Goal: Task Accomplishment & Management: Manage account settings

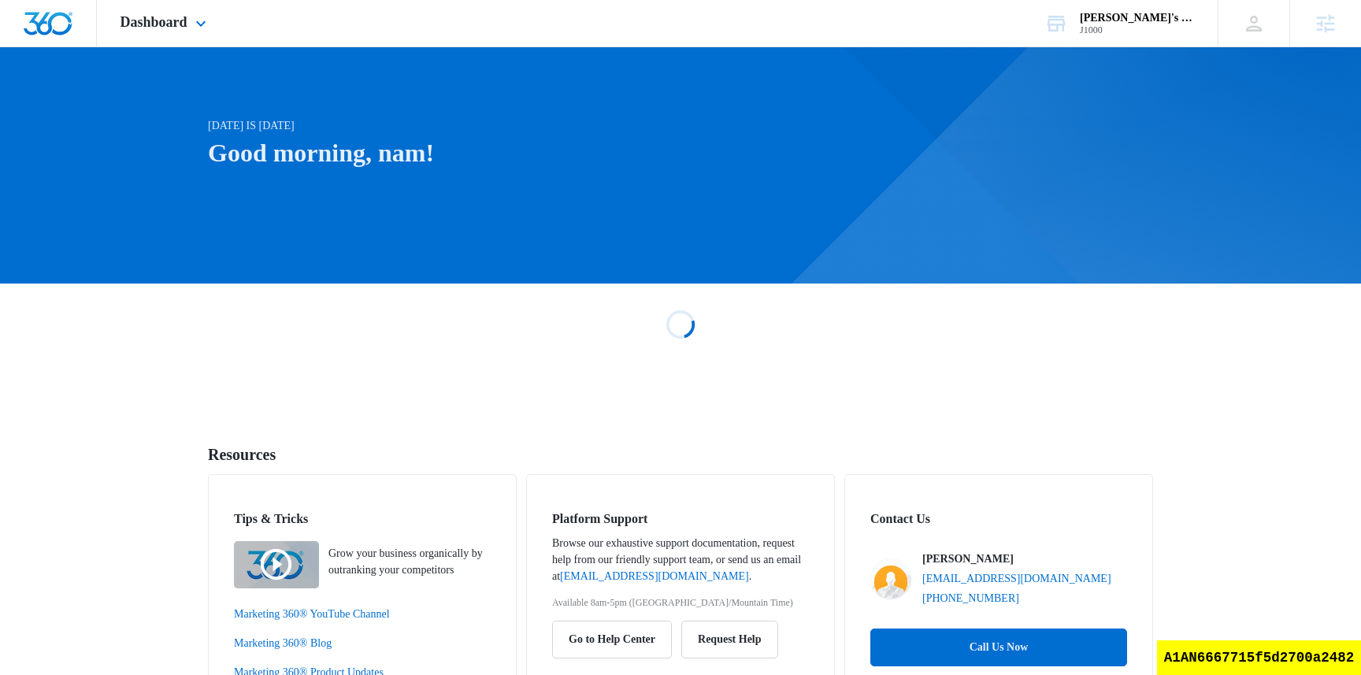
click at [178, 33] on div "Dashboard Apps Reputation Websites Forms CRM Email Social Shop Payments Content…" at bounding box center [165, 23] width 137 height 46
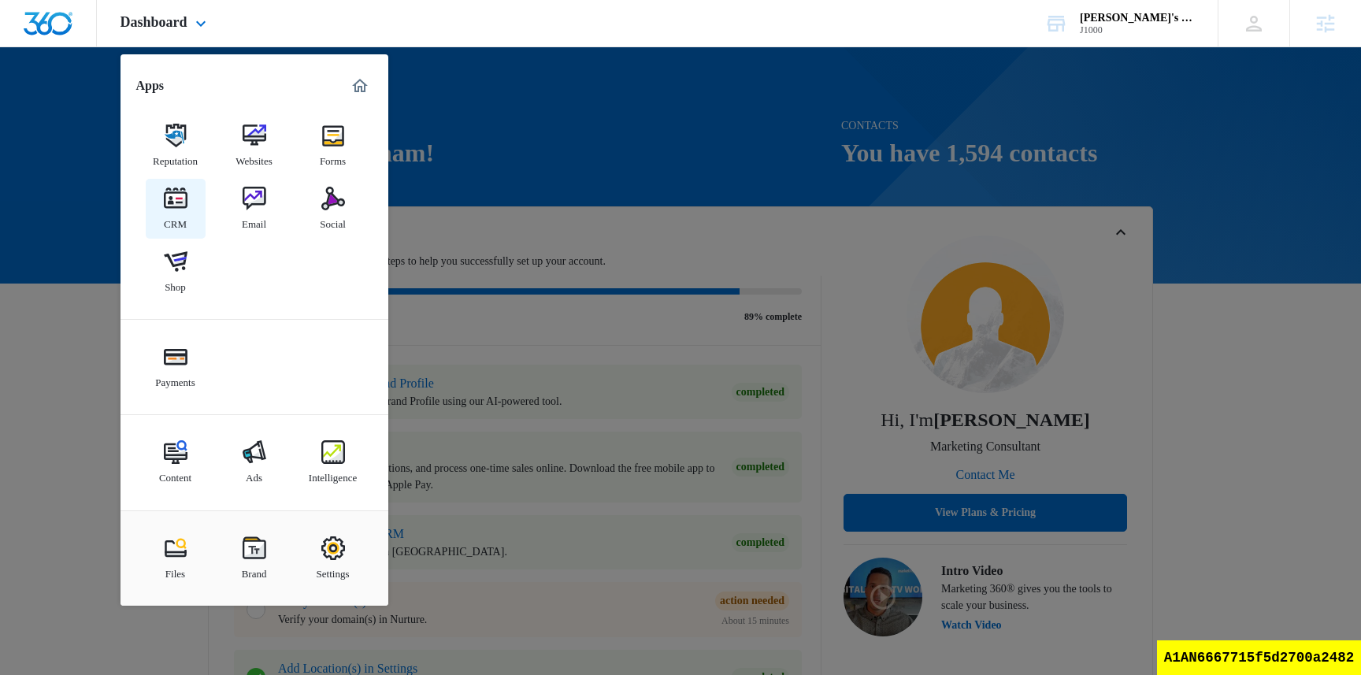
click at [187, 212] on link "CRM" at bounding box center [176, 209] width 60 height 60
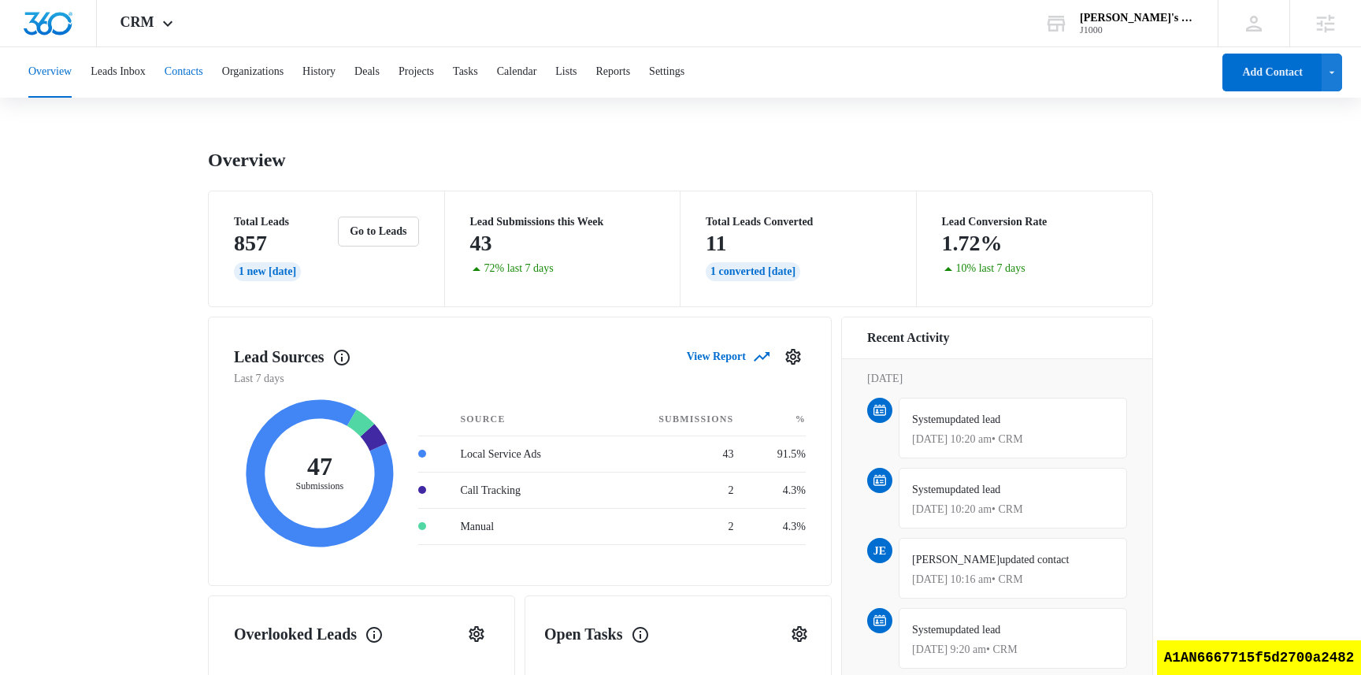
click at [203, 73] on button "Contacts" at bounding box center [184, 72] width 39 height 50
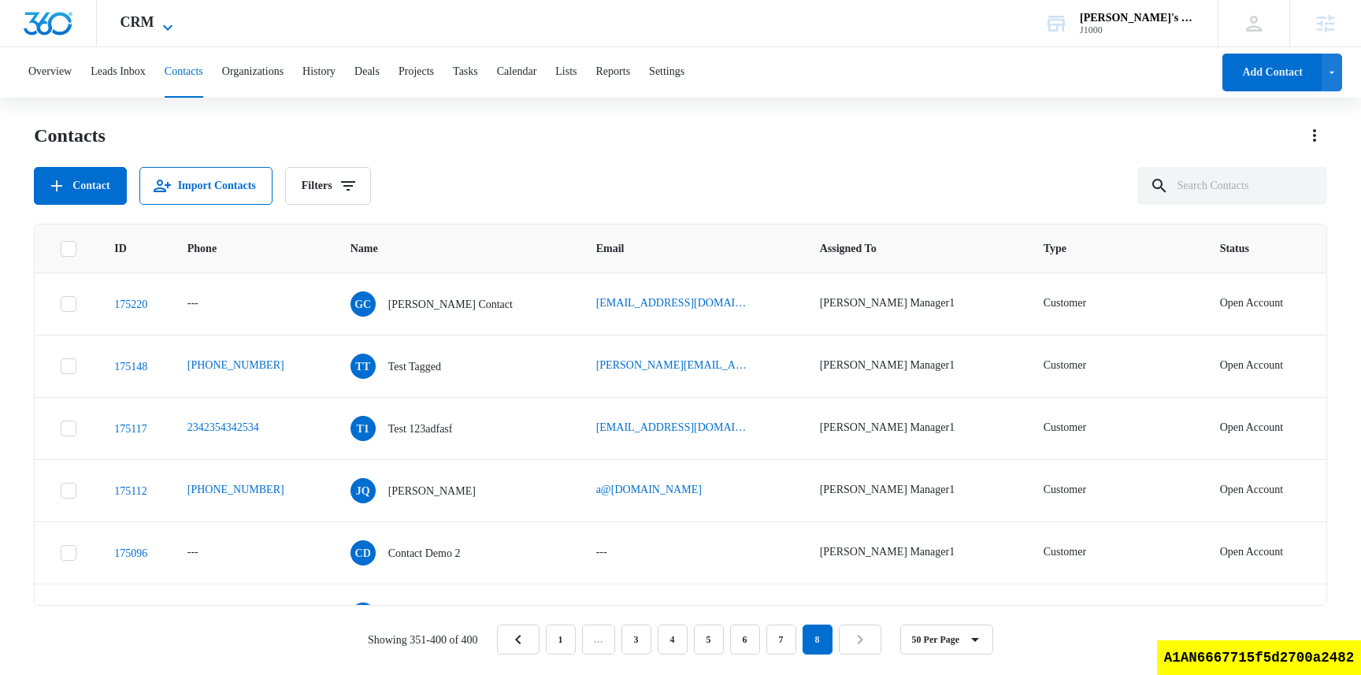
click at [138, 20] on span "CRM" at bounding box center [138, 22] width 34 height 17
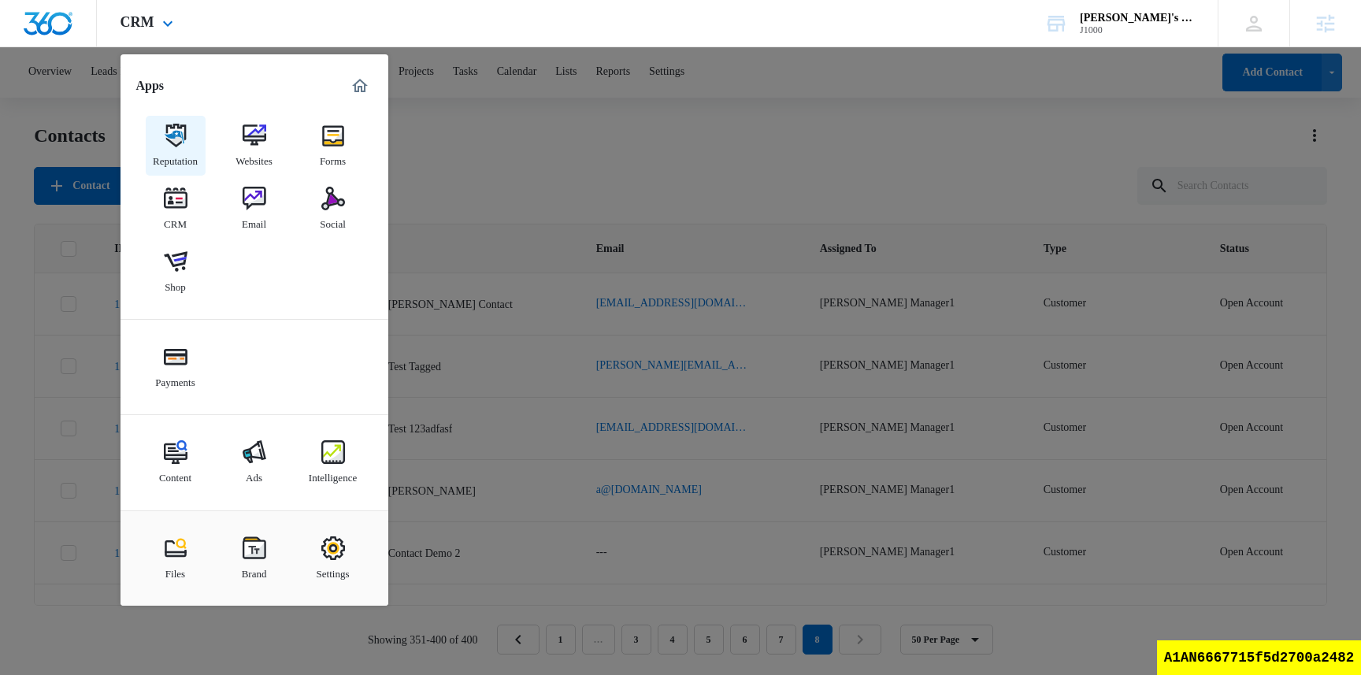
click at [176, 147] on div "Reputation" at bounding box center [175, 157] width 45 height 20
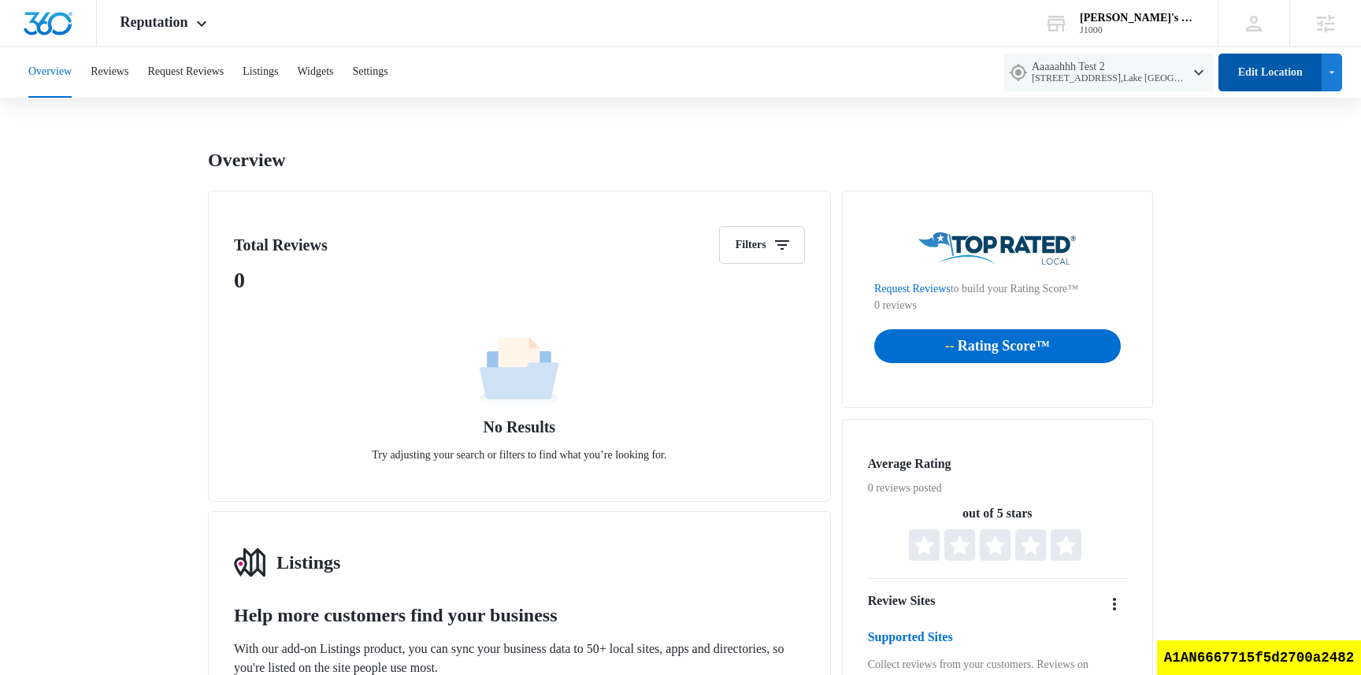
click at [1295, 72] on button "Edit Location" at bounding box center [1270, 73] width 103 height 38
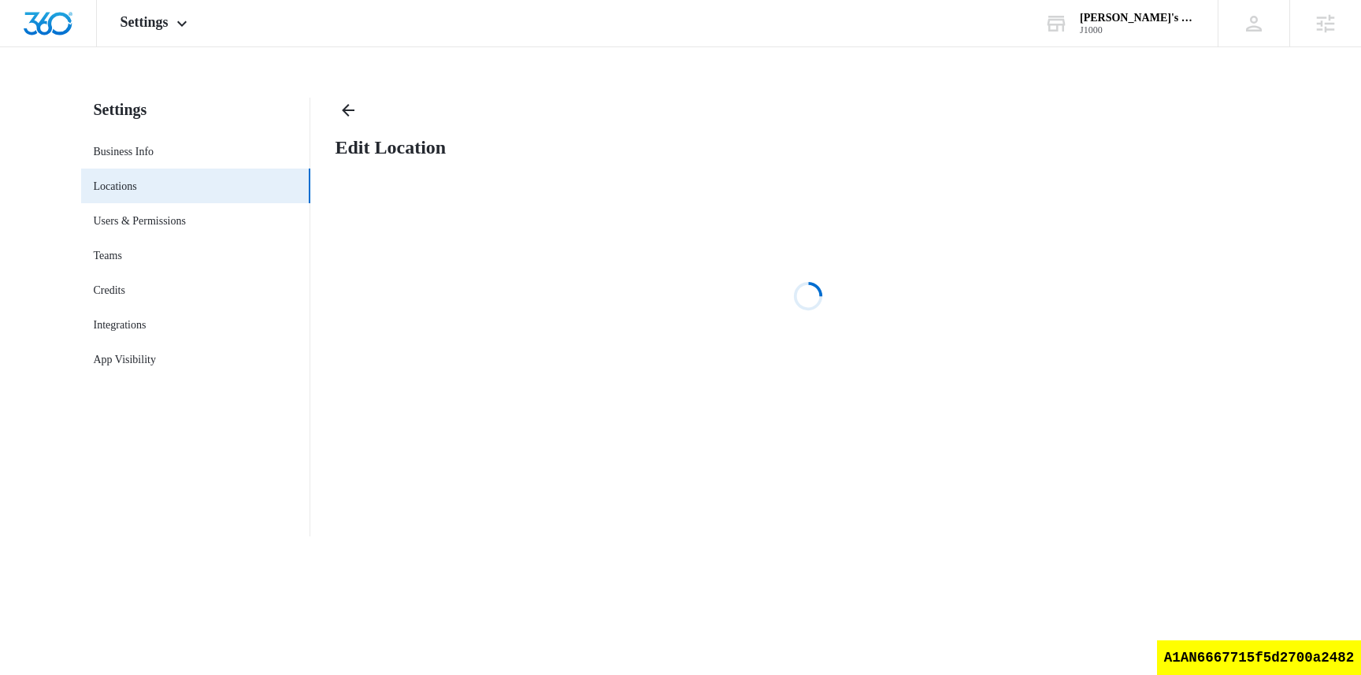
select select "[US_STATE]"
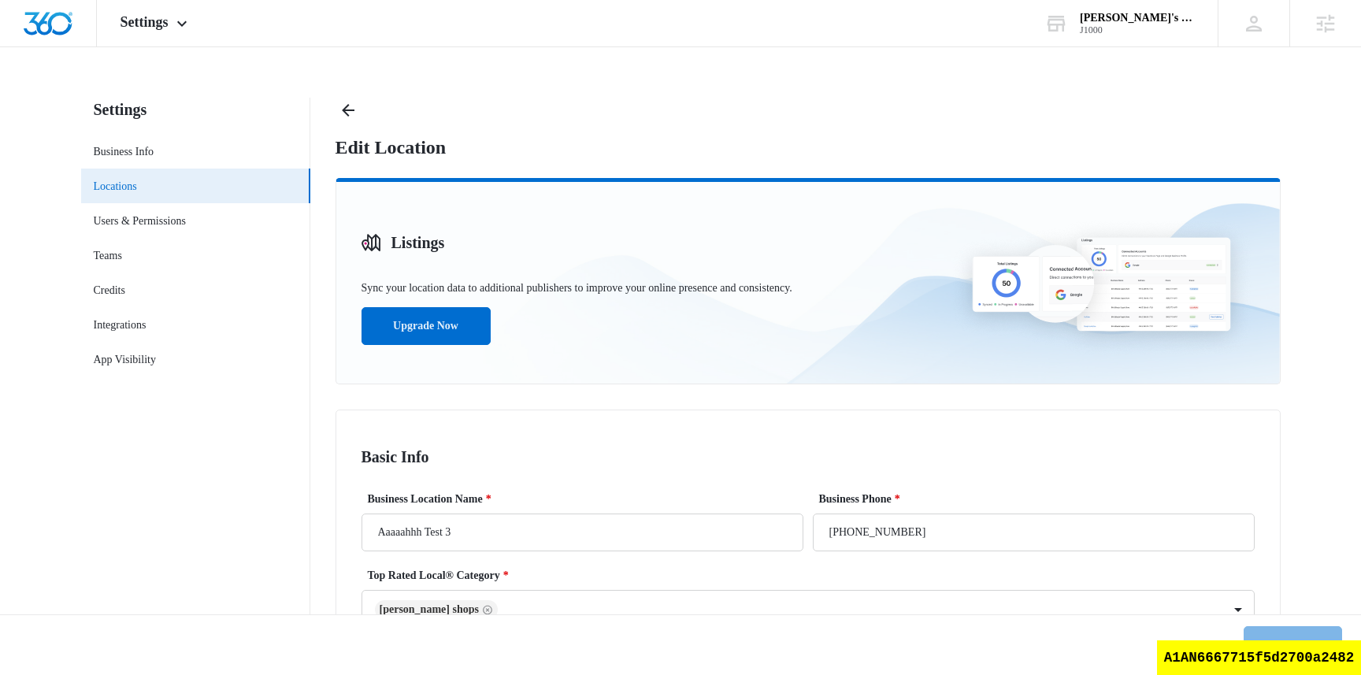
click at [137, 188] on link "Locations" at bounding box center [115, 186] width 43 height 17
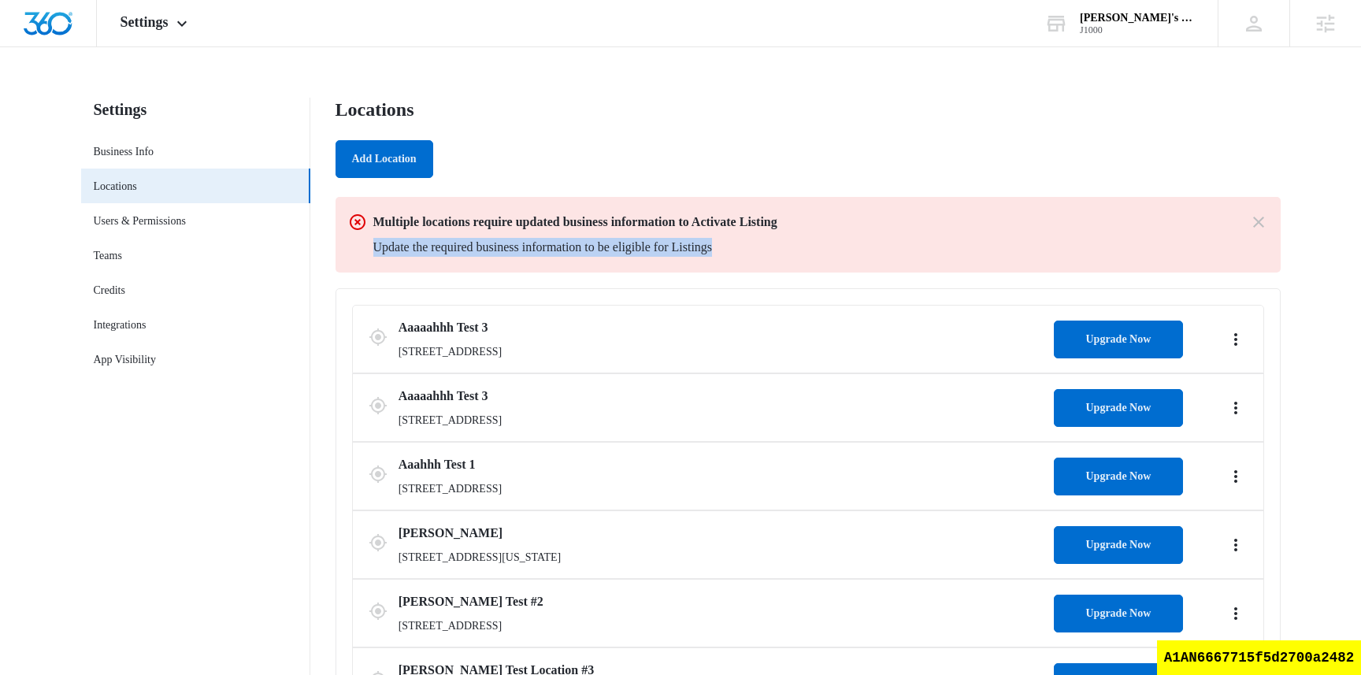
drag, startPoint x: 796, startPoint y: 250, endPoint x: 368, endPoint y: 254, distance: 428.5
click at [368, 254] on div "Multiple locations require updated business information to Activate Listing Upd…" at bounding box center [808, 235] width 920 height 44
copy p "Update the required business information to be eligible for Listings"
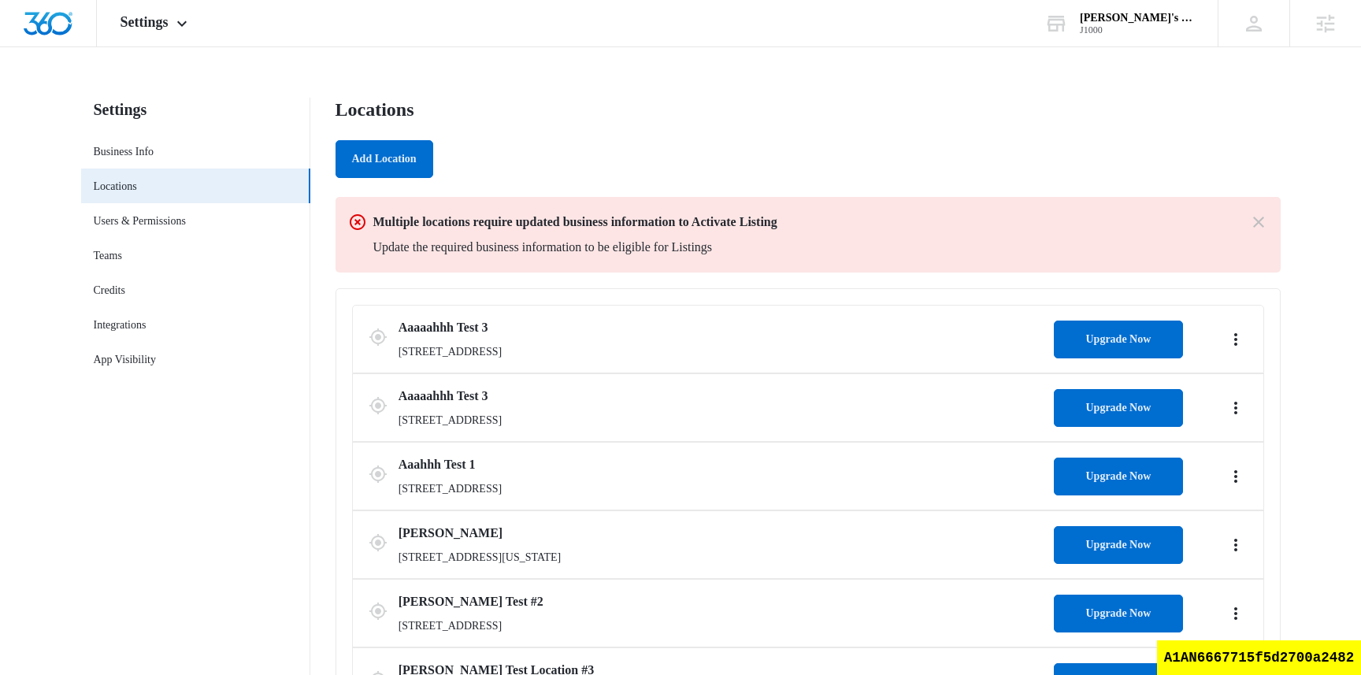
click at [771, 145] on div "Add Location" at bounding box center [808, 159] width 945 height 38
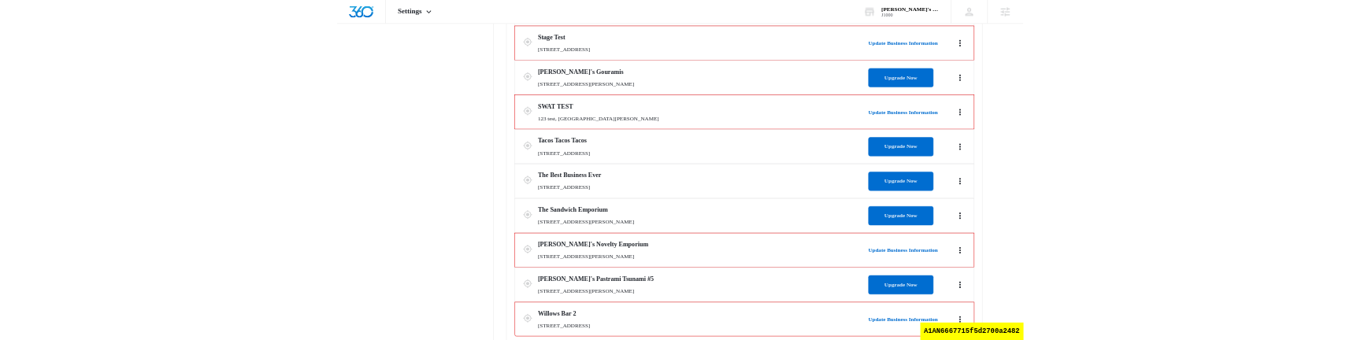
scroll to position [4257, 0]
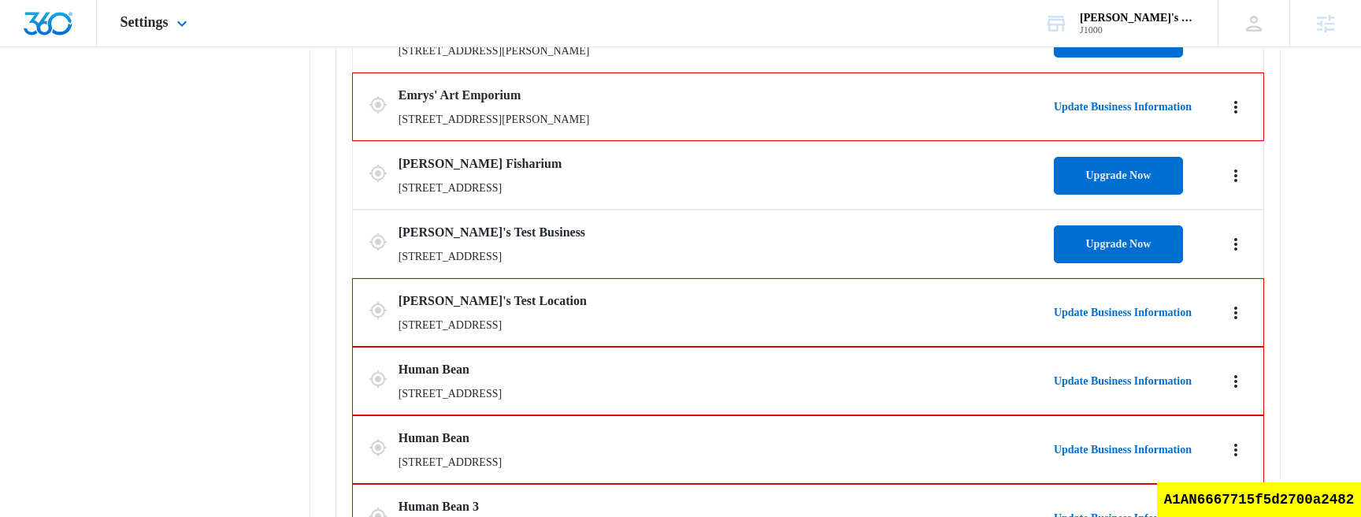
scroll to position [2135, 0]
